Goal: Navigation & Orientation: Find specific page/section

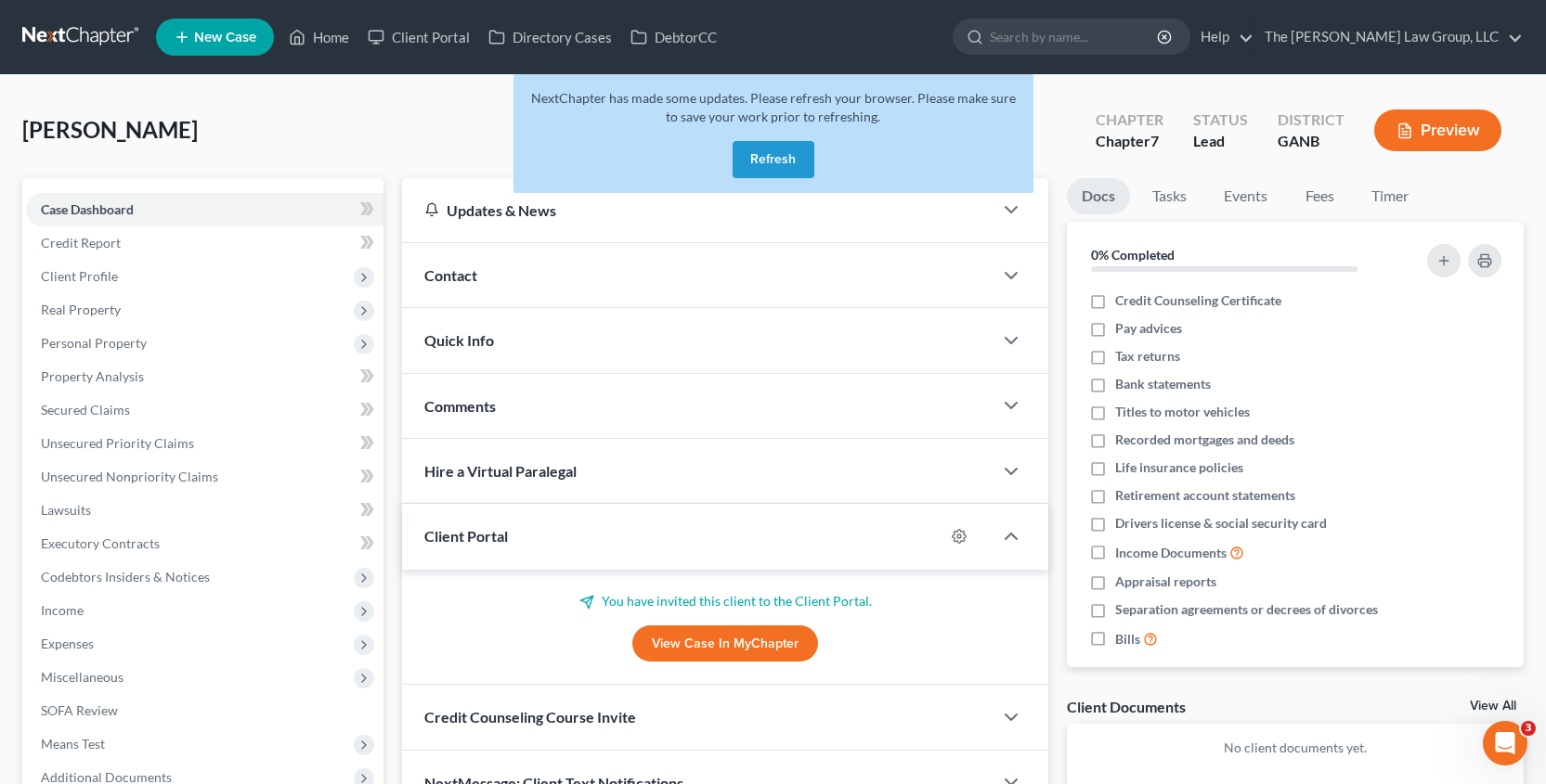
click at [790, 161] on button "Refresh" at bounding box center [773, 159] width 82 height 37
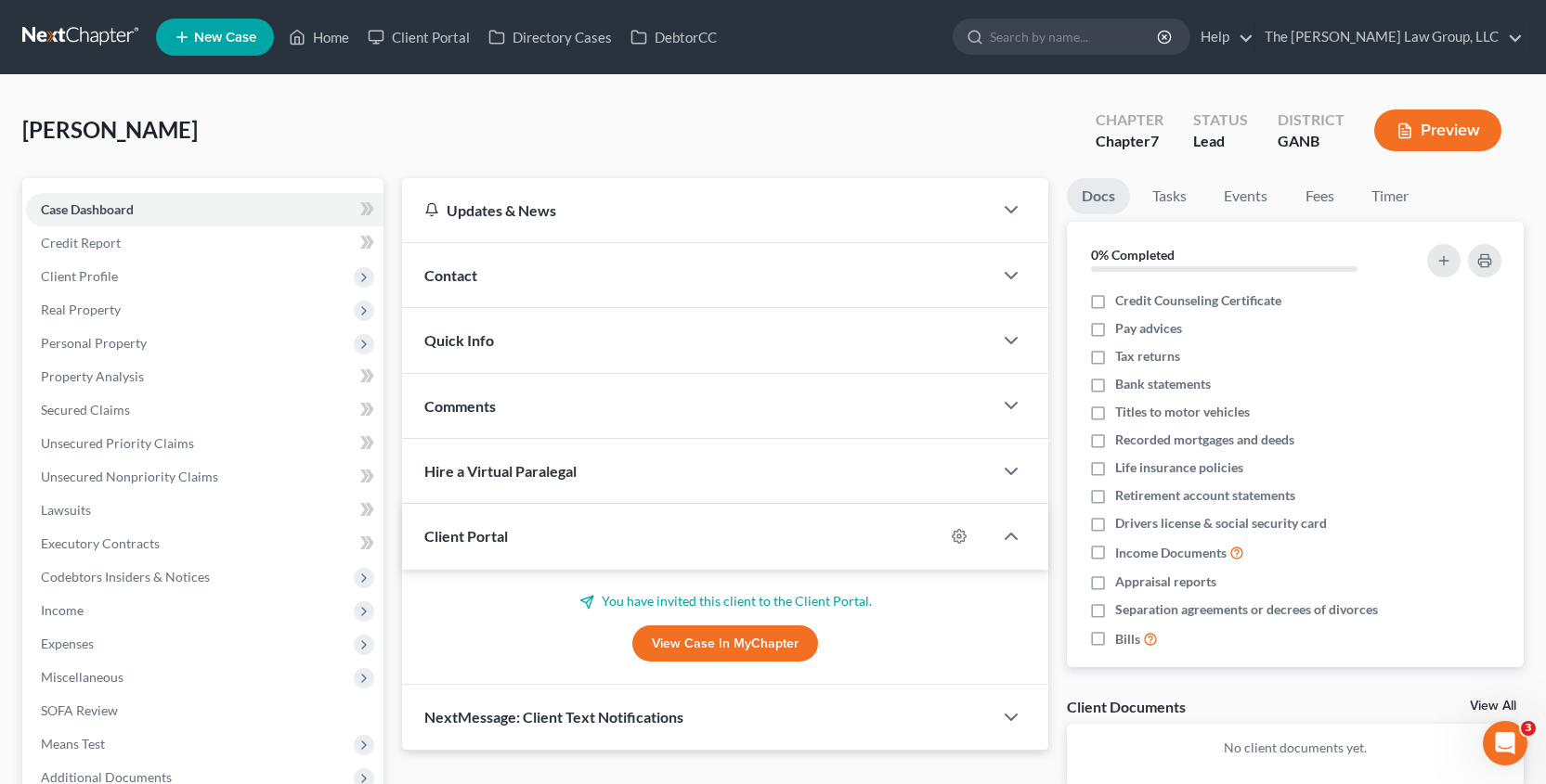
click at [228, 42] on span "New Case" at bounding box center [225, 38] width 62 height 14
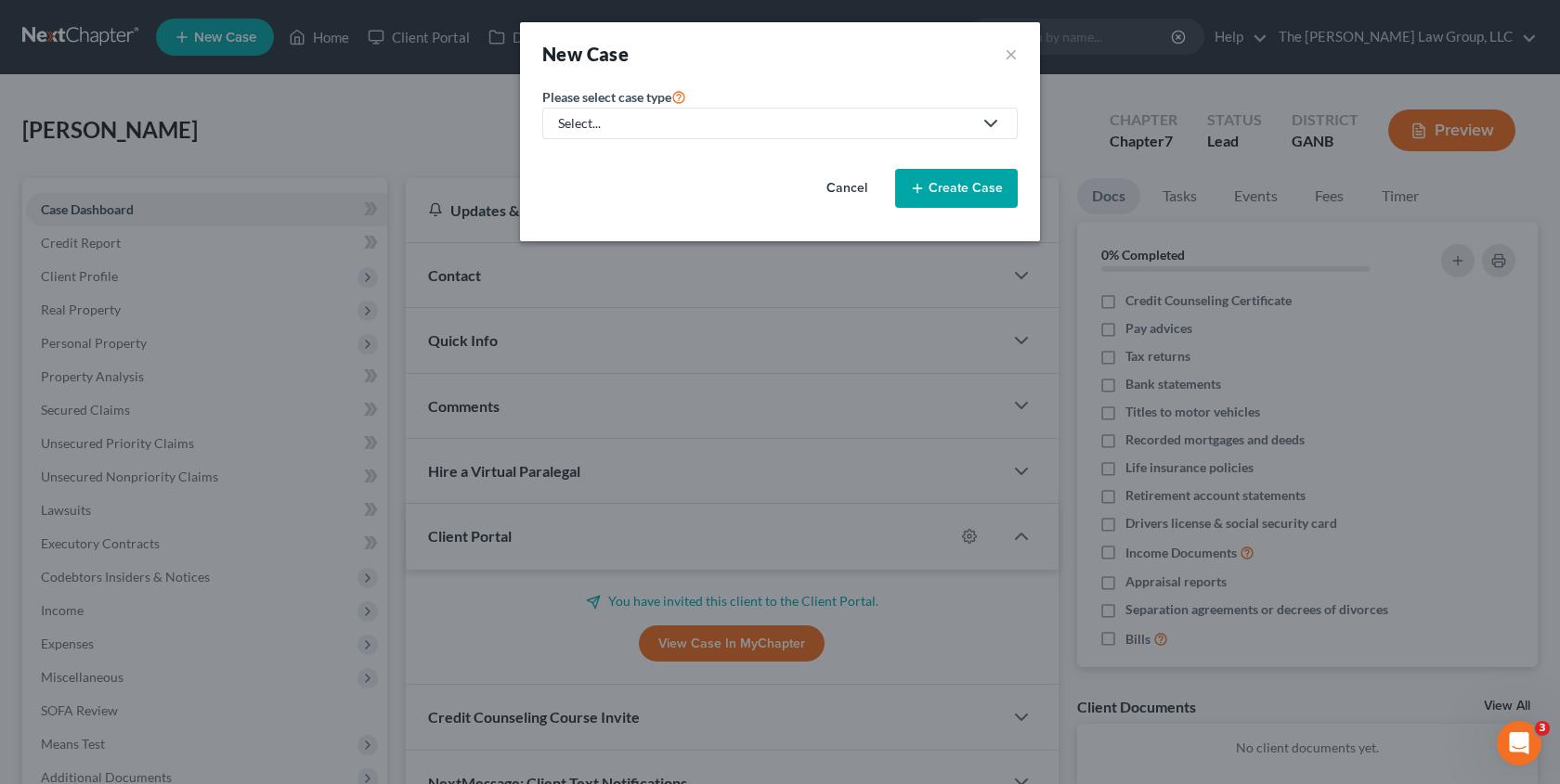
click at [843, 185] on button "Cancel" at bounding box center [847, 188] width 82 height 37
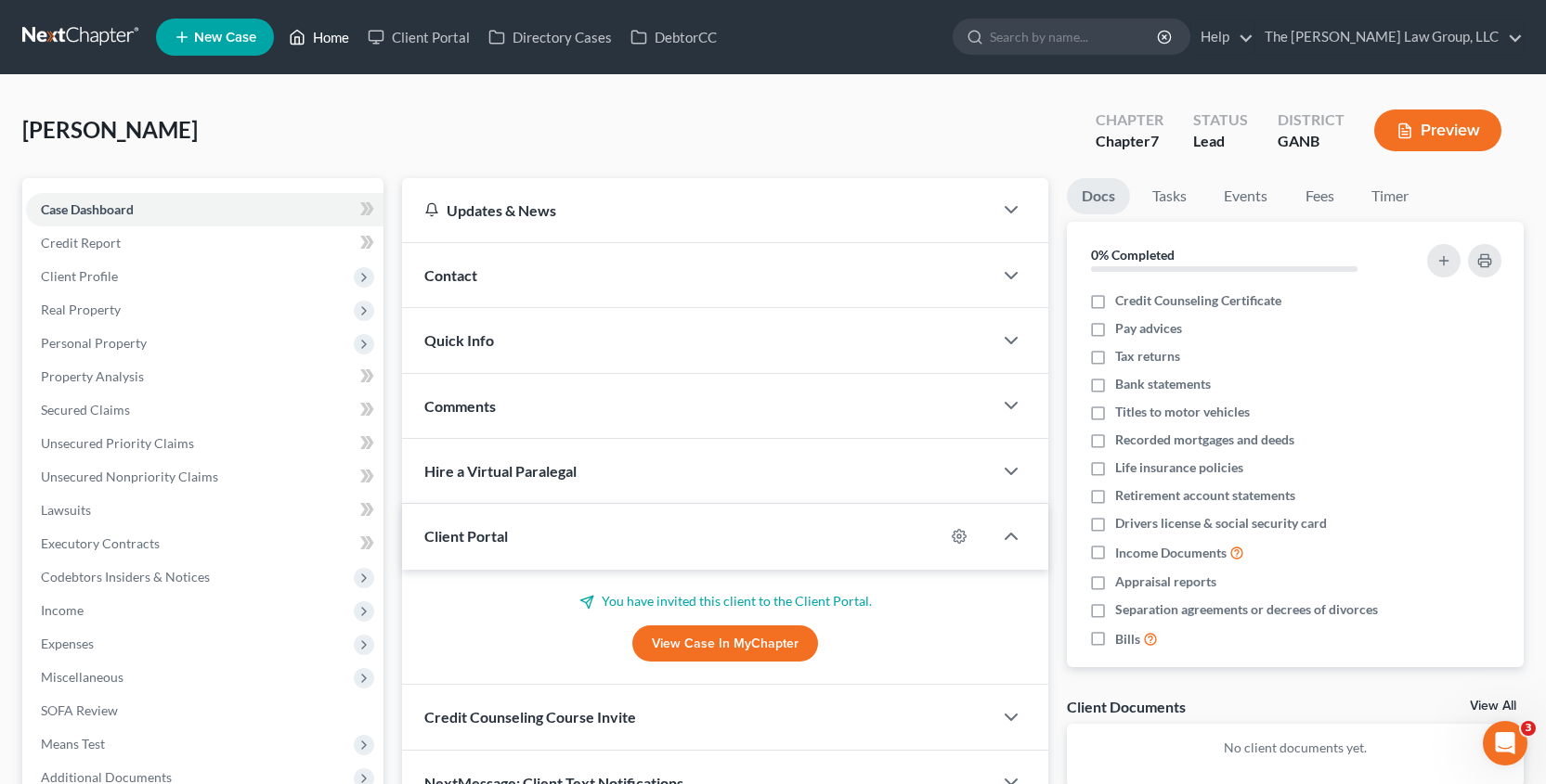
click at [320, 39] on link "Home" at bounding box center [318, 36] width 79 height 33
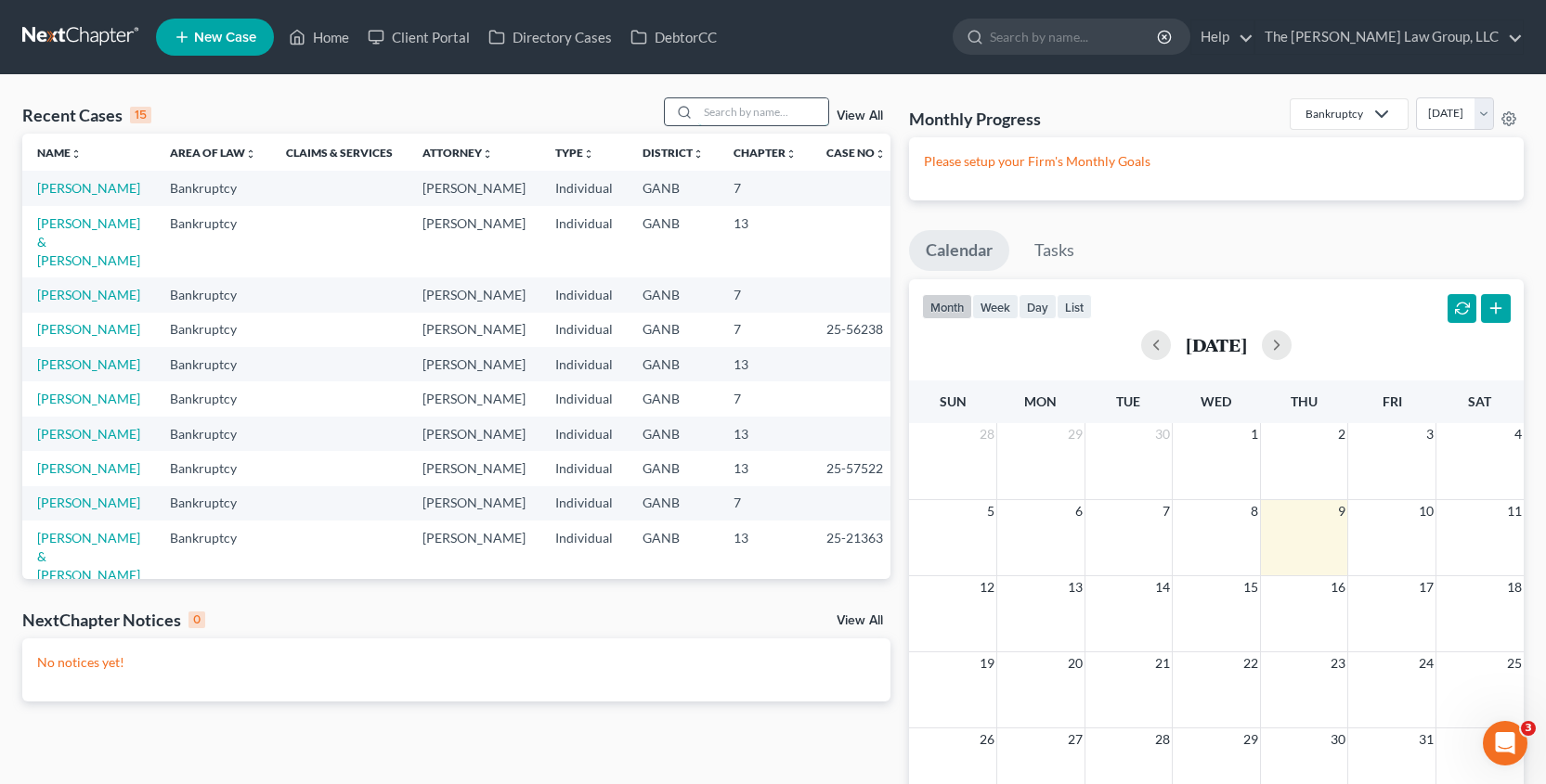
click at [806, 106] on input "search" at bounding box center [764, 112] width 130 height 27
type input "lugg"
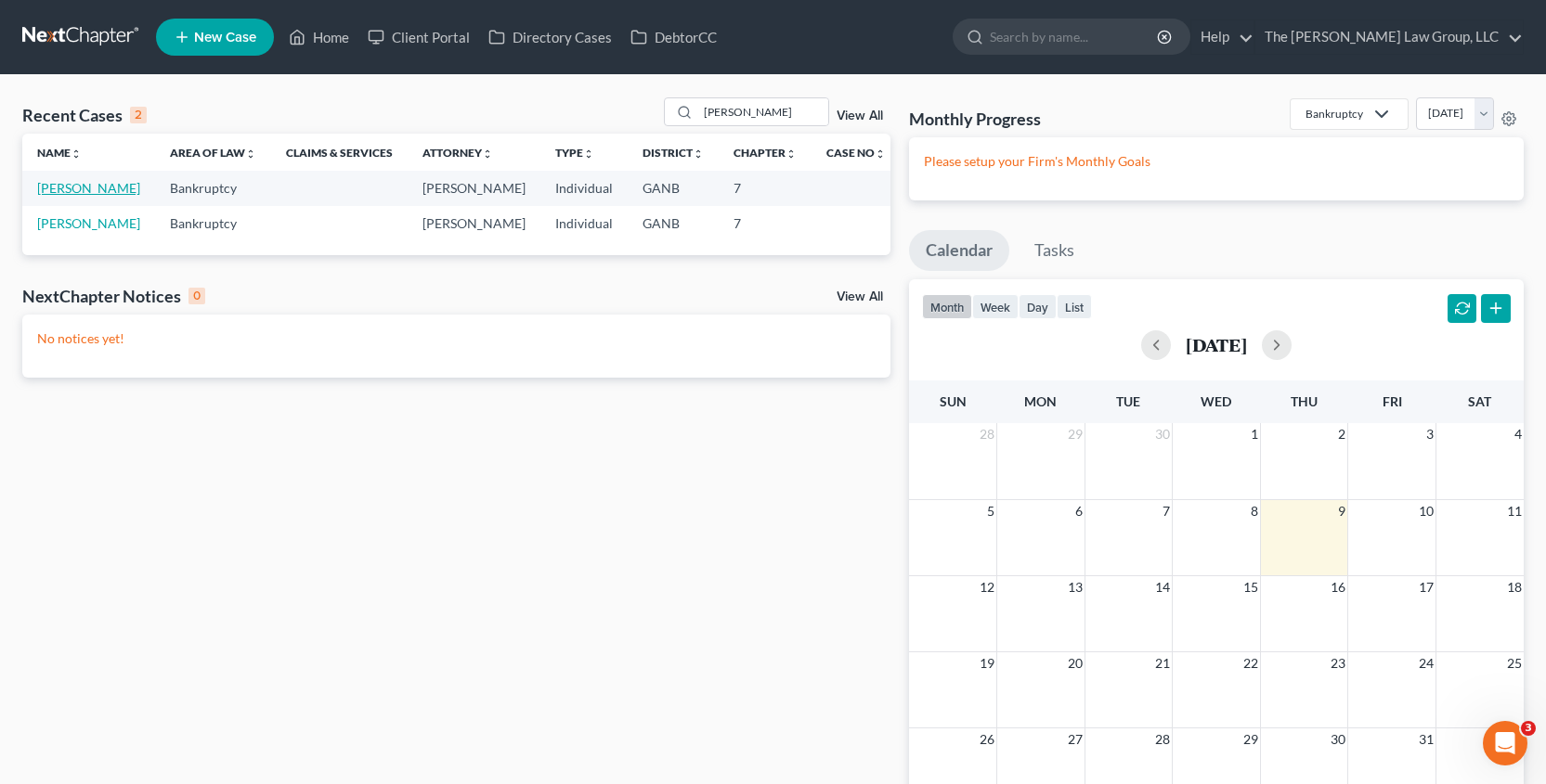
click at [49, 196] on link "Lugg, Pamela" at bounding box center [88, 188] width 103 height 16
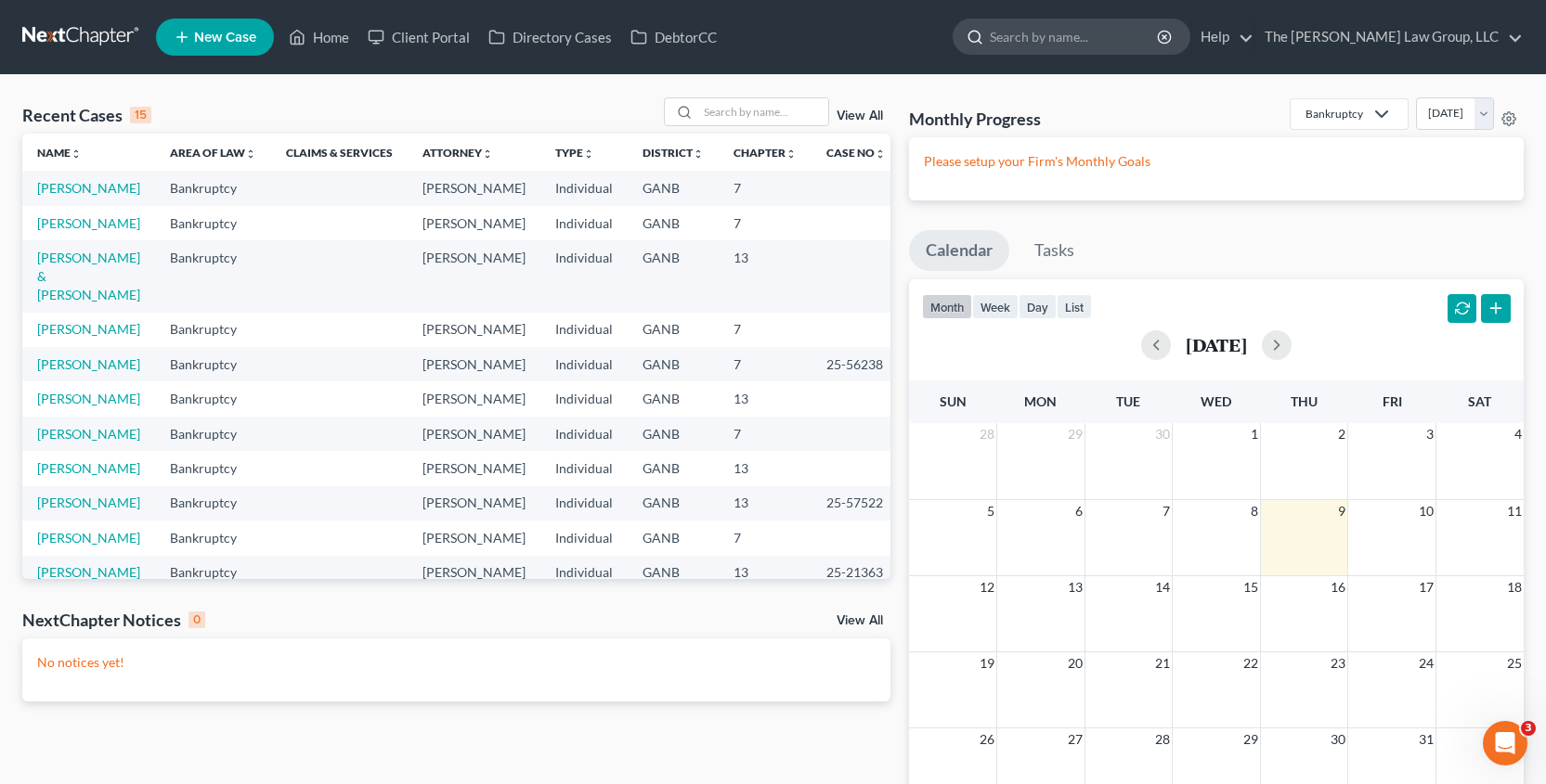
click at [1105, 38] on input "search" at bounding box center [1075, 37] width 170 height 34
type input "lugg"
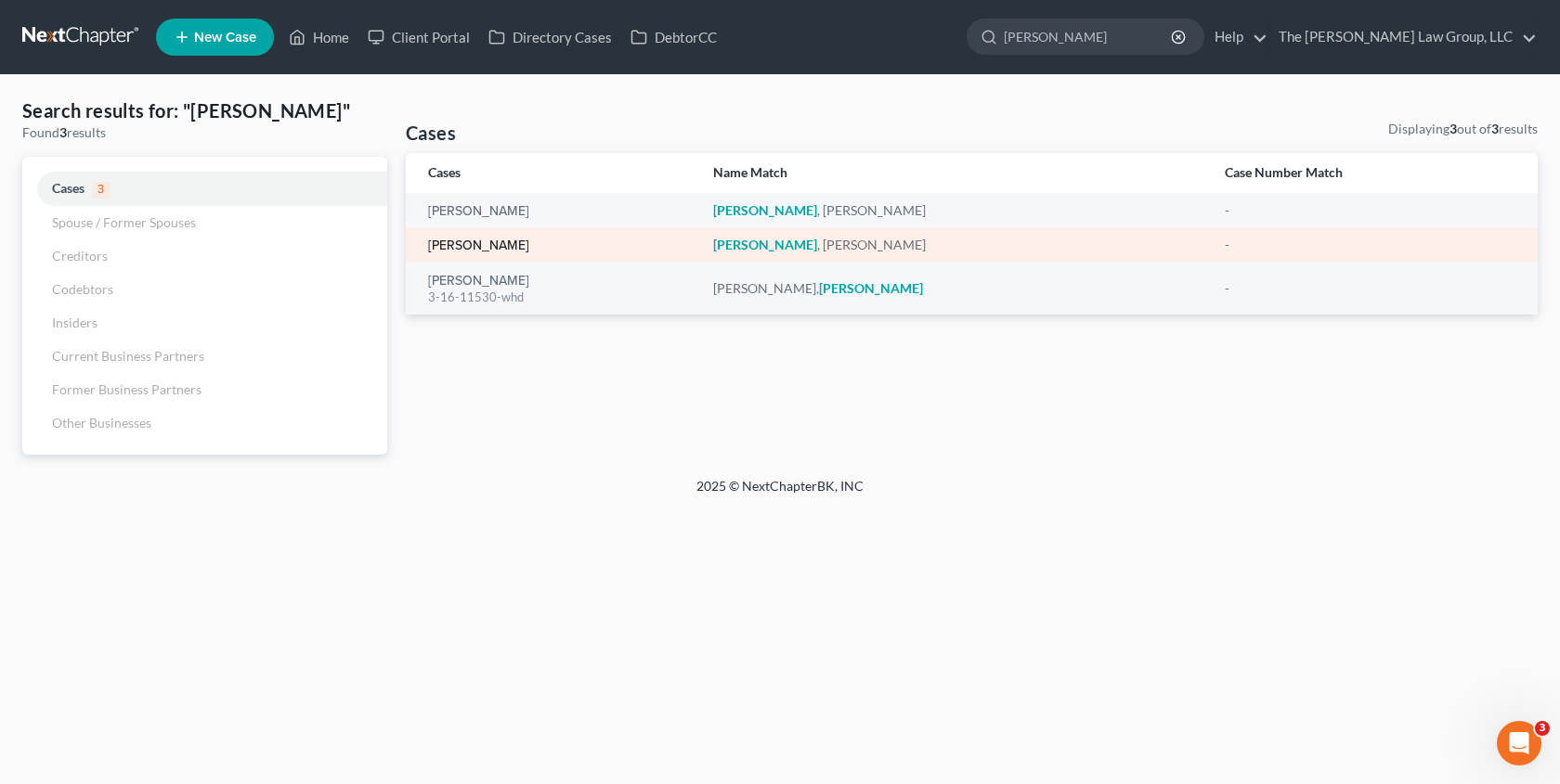
click at [489, 250] on link "Lugg, Pamela" at bounding box center [478, 245] width 101 height 13
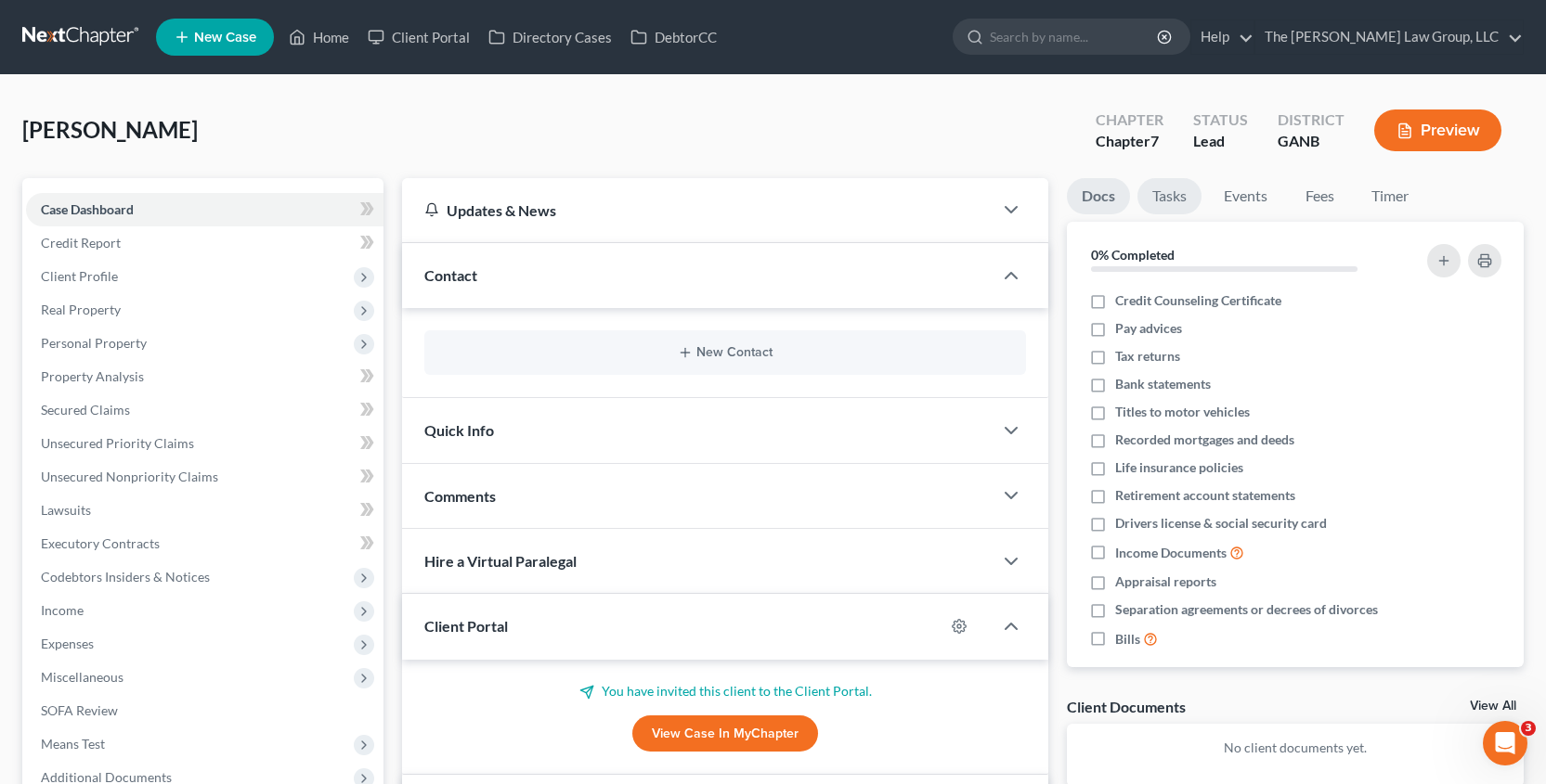
click at [1168, 195] on link "Tasks" at bounding box center [1170, 196] width 64 height 36
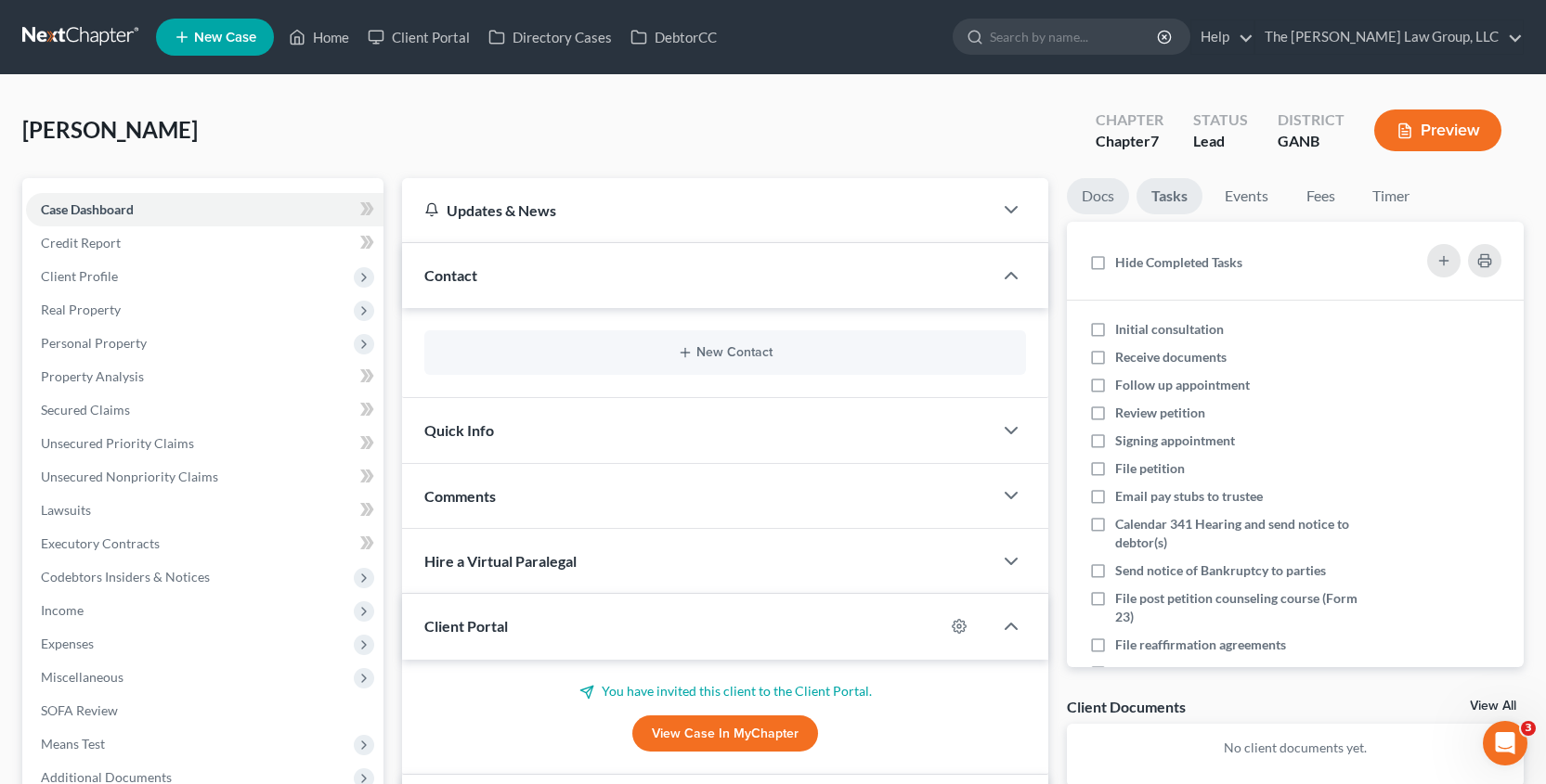
click at [1089, 196] on link "Docs" at bounding box center [1098, 196] width 62 height 36
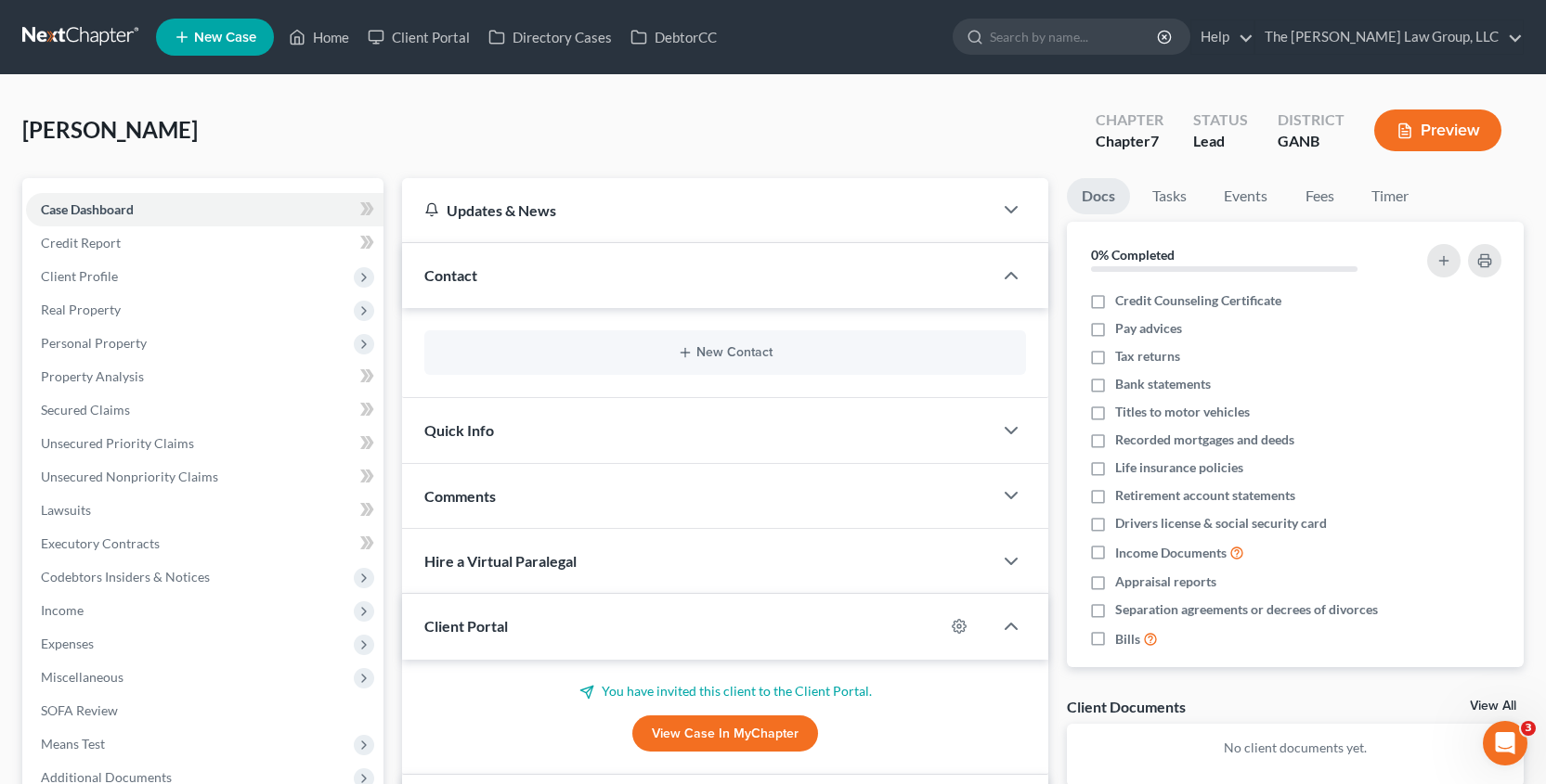
click at [697, 127] on div "Lugg, Pamela Upgraded Chapter Chapter 7 Status Lead District GANB Preview" at bounding box center [773, 138] width 1501 height 81
